Goal: Navigation & Orientation: Find specific page/section

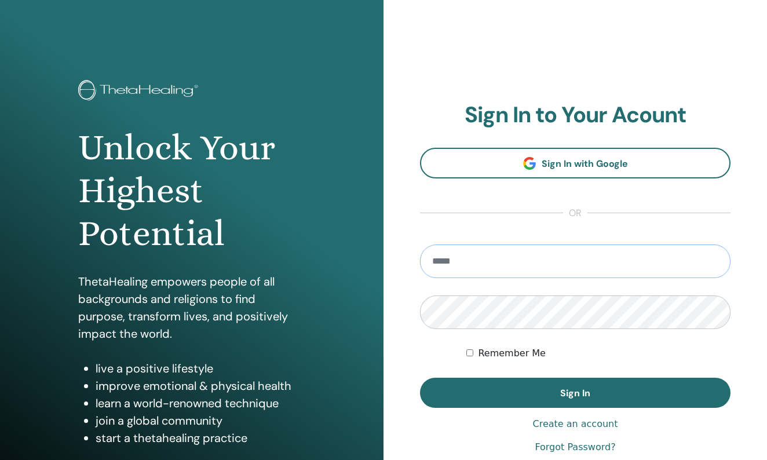
type input "**********"
click at [575, 393] on button "Sign In" at bounding box center [575, 393] width 310 height 30
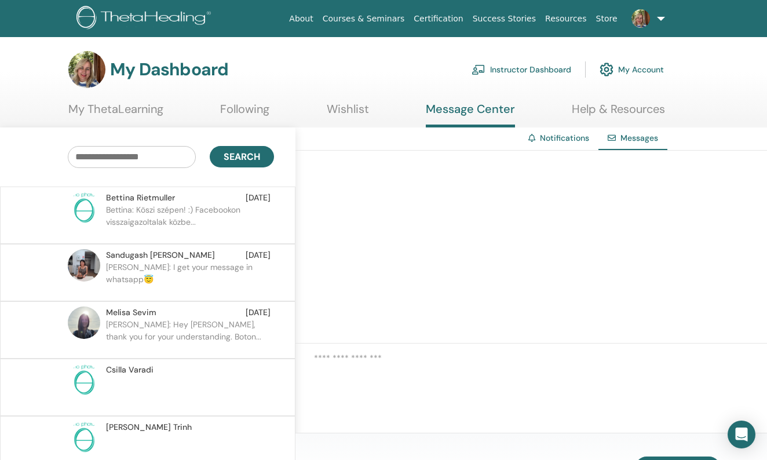
click at [523, 70] on link "Instructor Dashboard" at bounding box center [522, 69] width 100 height 25
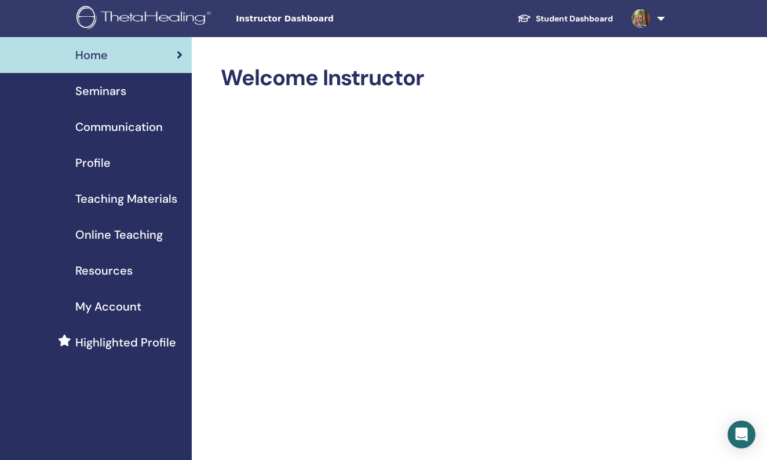
click at [106, 98] on span "Seminars" at bounding box center [100, 90] width 51 height 17
